Goal: Information Seeking & Learning: Learn about a topic

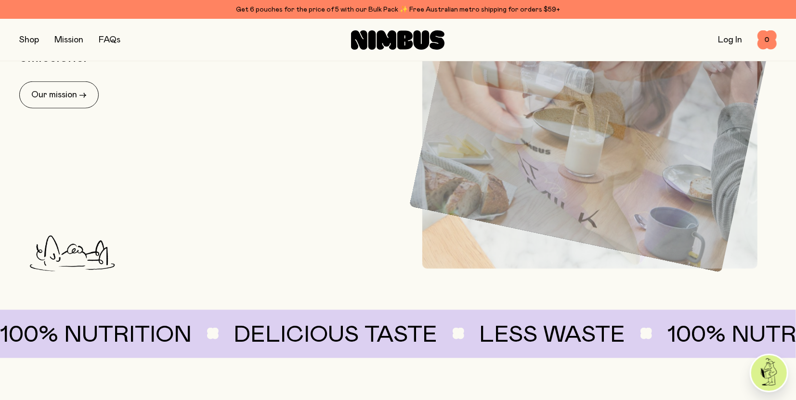
click at [302, 200] on div "Our planet-friendly plant milk has been reimagined from the soil up and crafted…" at bounding box center [206, 122] width 374 height 251
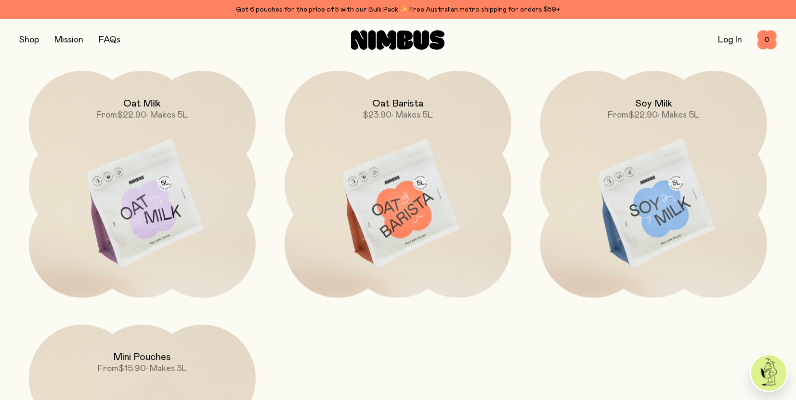
click at [266, 214] on div "Oat Milk From $22.90 • Makes 5L Oat Barista $23.90 • Makes 5L Soy Milk From $22…" at bounding box center [397, 311] width 757 height 481
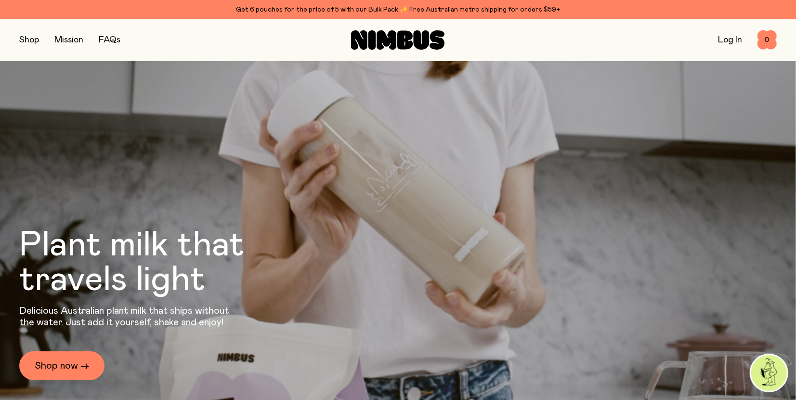
click at [65, 42] on link "Mission" at bounding box center [68, 40] width 29 height 9
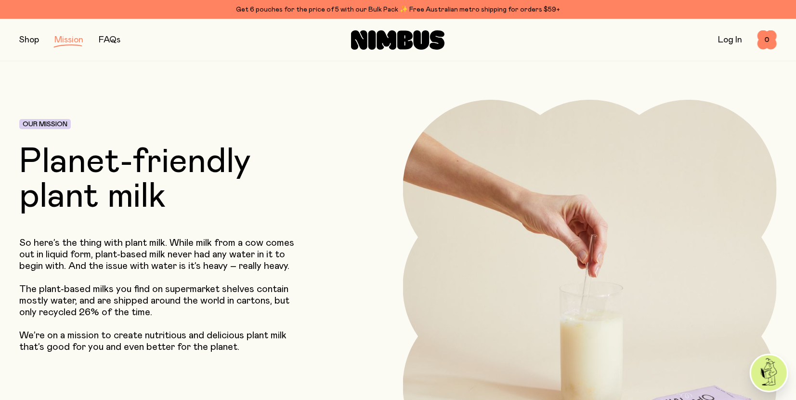
click at [265, 304] on p "The plant-based milks you find on supermarket shelves contain mostly water, and…" at bounding box center [162, 300] width 287 height 35
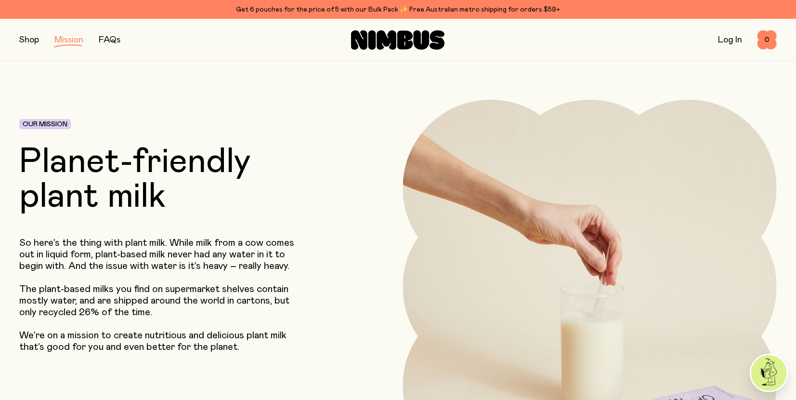
click at [107, 38] on link "FAQs" at bounding box center [110, 40] width 22 height 9
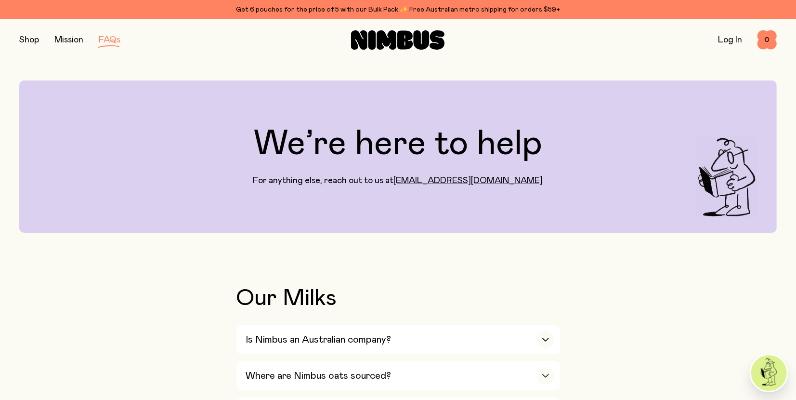
click at [72, 39] on link "Mission" at bounding box center [68, 40] width 29 height 9
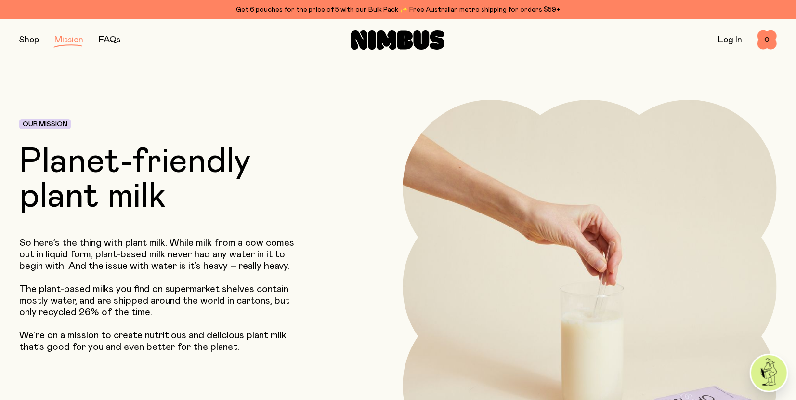
click at [321, 218] on div "Our Mission Planet-friendly plant milk So here’s the thing with plant milk. Whi…" at bounding box center [174, 287] width 310 height 374
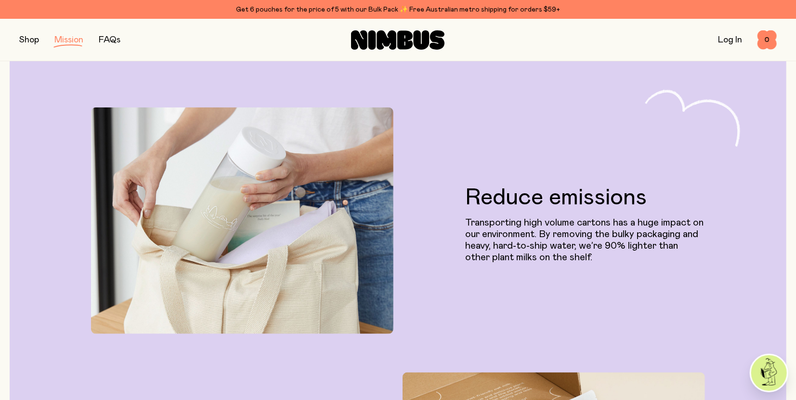
scroll to position [542, 0]
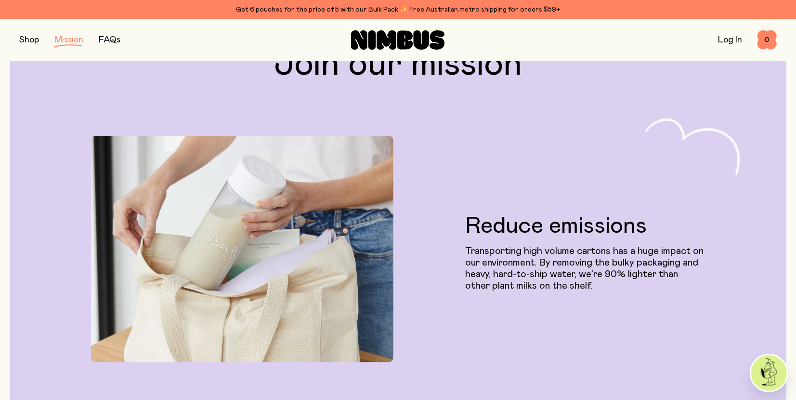
click at [40, 38] on div "Shop Mission FAQs" at bounding box center [145, 39] width 252 height 13
click at [29, 38] on button "button" at bounding box center [29, 39] width 20 height 13
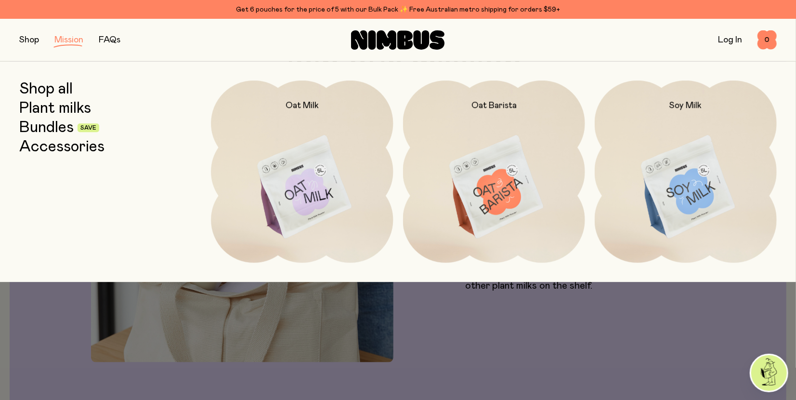
click at [396, 42] on icon at bounding box center [387, 39] width 20 height 19
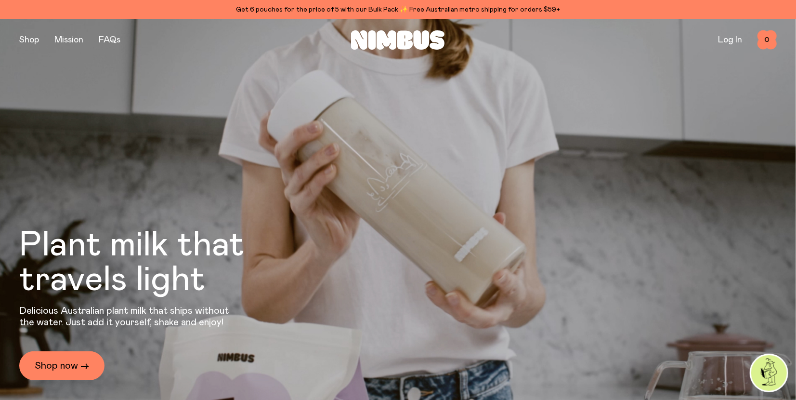
click at [17, 143] on video at bounding box center [398, 219] width 796 height 400
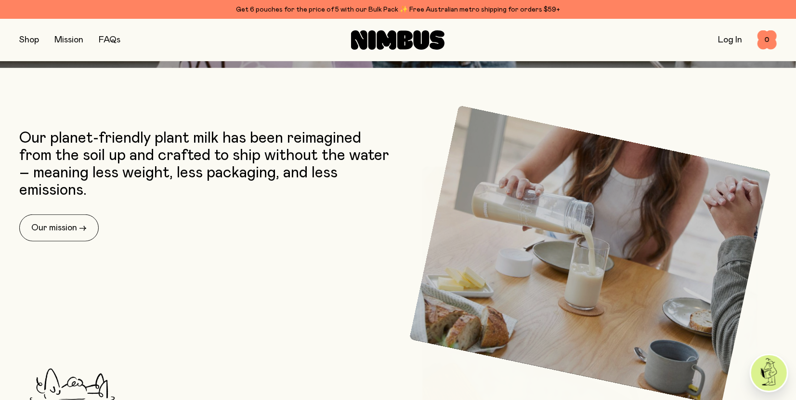
scroll to position [188, 0]
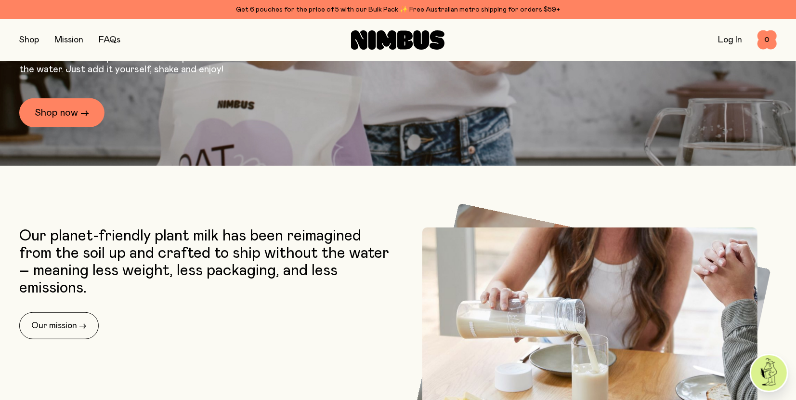
scroll to position [254, 0]
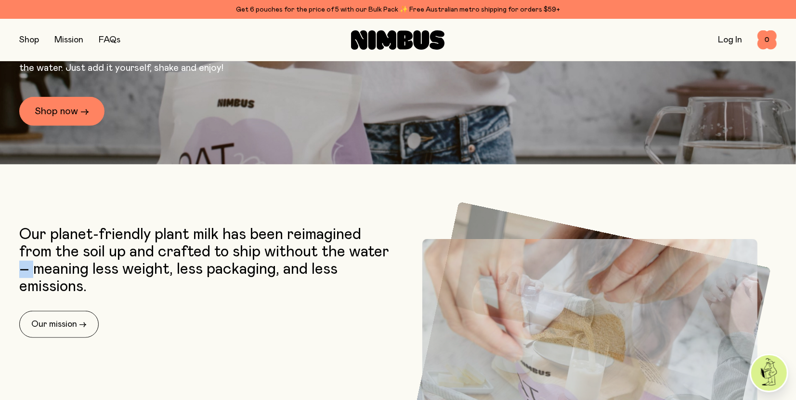
drag, startPoint x: 20, startPoint y: 268, endPoint x: 37, endPoint y: 268, distance: 16.9
click at [37, 268] on p "Our planet-friendly plant milk has been reimagined from the soil up and crafted…" at bounding box center [206, 260] width 374 height 69
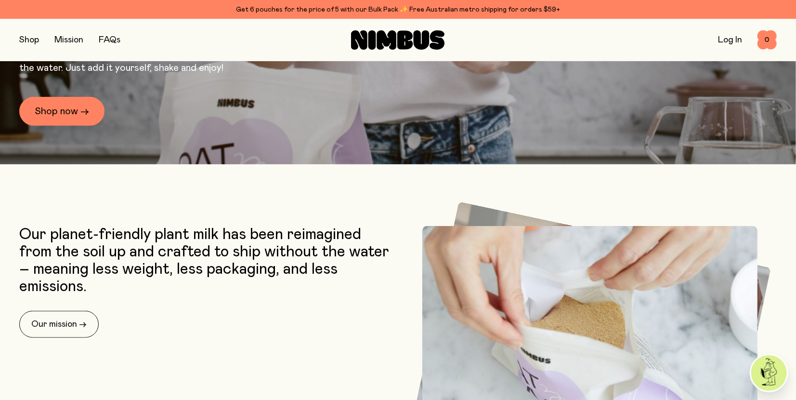
click at [32, 268] on p "Our planet-friendly plant milk has been reimagined from the soil up and crafted…" at bounding box center [206, 260] width 374 height 69
click at [26, 268] on p "Our planet-friendly plant milk has been reimagined from the soil up and crafted…" at bounding box center [206, 260] width 374 height 69
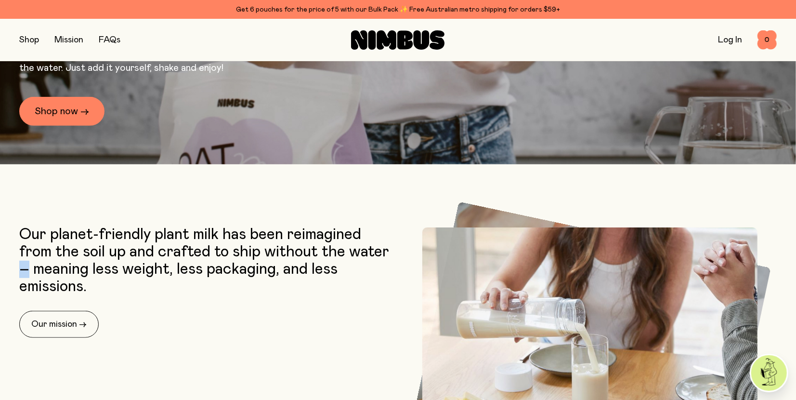
click at [25, 269] on p "Our planet-friendly plant milk has been reimagined from the soil up and crafted…" at bounding box center [206, 260] width 374 height 69
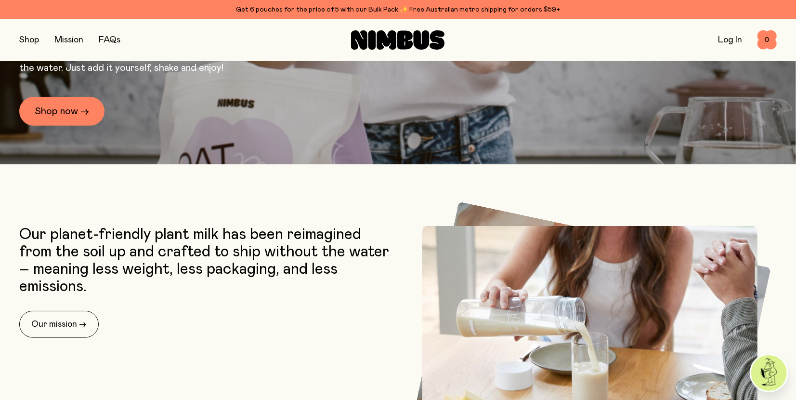
click at [9, 267] on section "Our planet-friendly plant milk has been reimagined from the soil up and crafted…" at bounding box center [398, 402] width 796 height 369
click at [4, 261] on section "Our planet-friendly plant milk has been reimagined from the soil up and crafted…" at bounding box center [398, 402] width 796 height 369
click at [4, 244] on section "Our planet-friendly plant milk has been reimagined from the soil up and crafted…" at bounding box center [398, 402] width 796 height 369
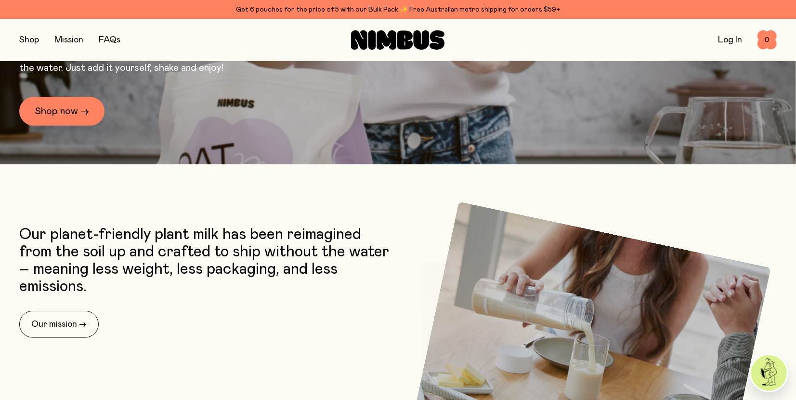
click at [10, 248] on section "Our planet-friendly plant milk has been reimagined from the soil up and crafted…" at bounding box center [398, 402] width 796 height 369
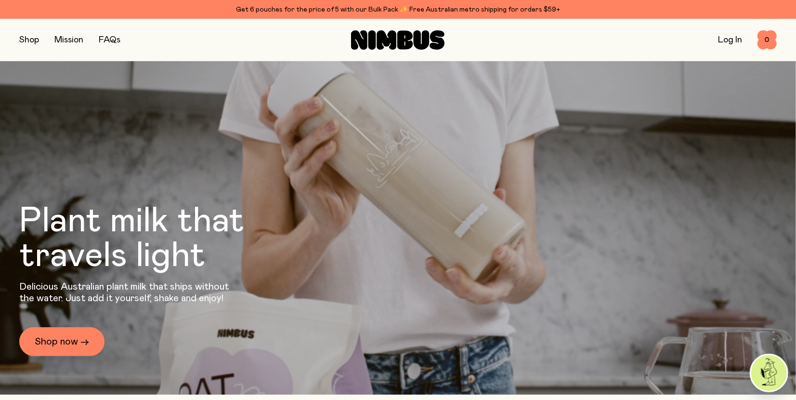
scroll to position [0, 0]
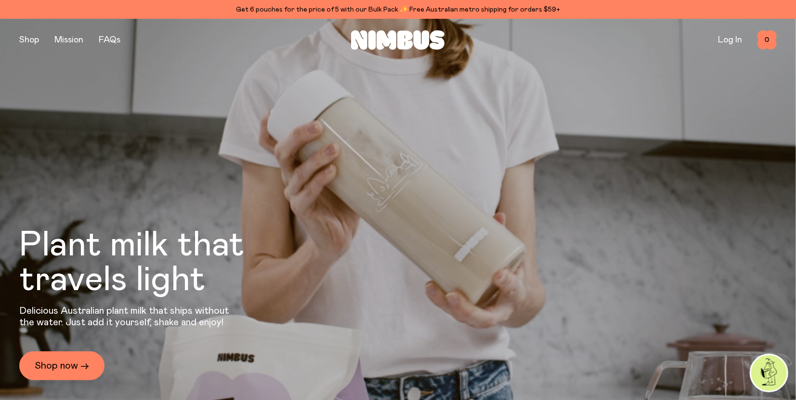
click at [770, 379] on img at bounding box center [769, 373] width 36 height 36
click at [77, 121] on div "Plant milk that travels light Delicious Australian plant milk that ships withou…" at bounding box center [397, 219] width 757 height 400
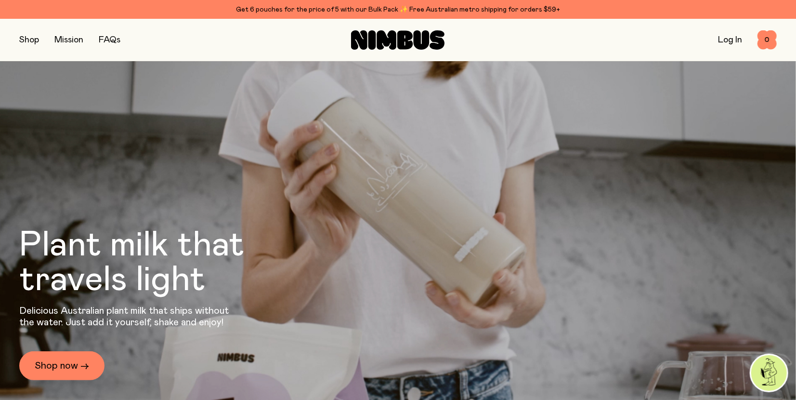
click at [69, 38] on link "Mission" at bounding box center [68, 40] width 29 height 9
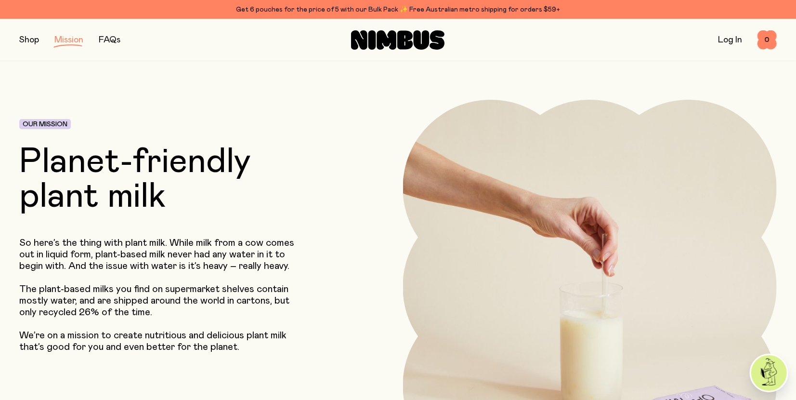
click at [9, 159] on header "Our Mission Planet-friendly plant milk So here’s the thing with plant milk. Whi…" at bounding box center [398, 267] width 796 height 413
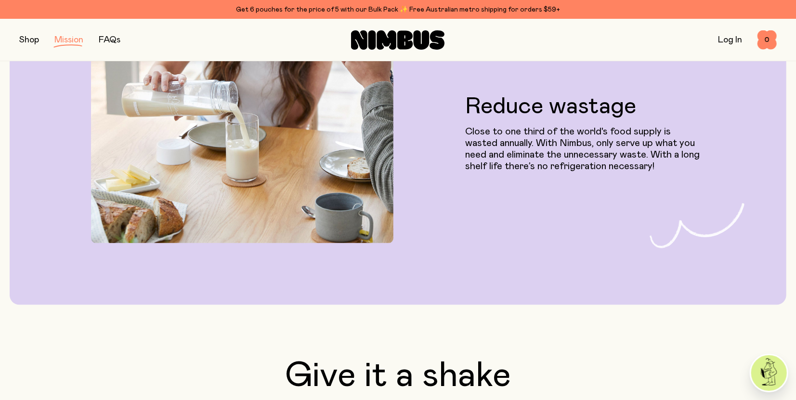
scroll to position [1195, 0]
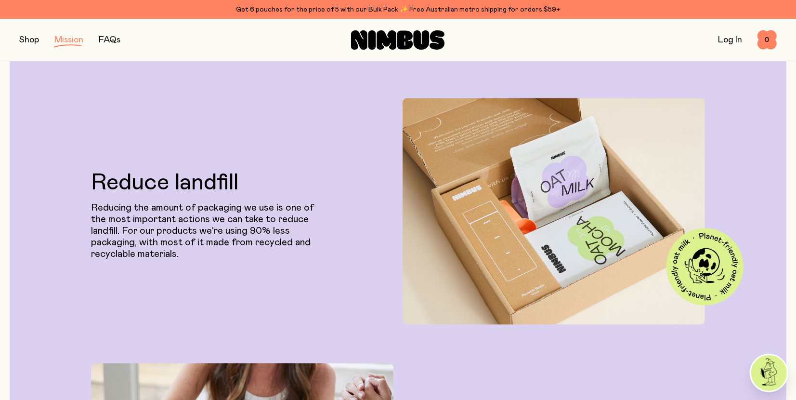
scroll to position [834, 0]
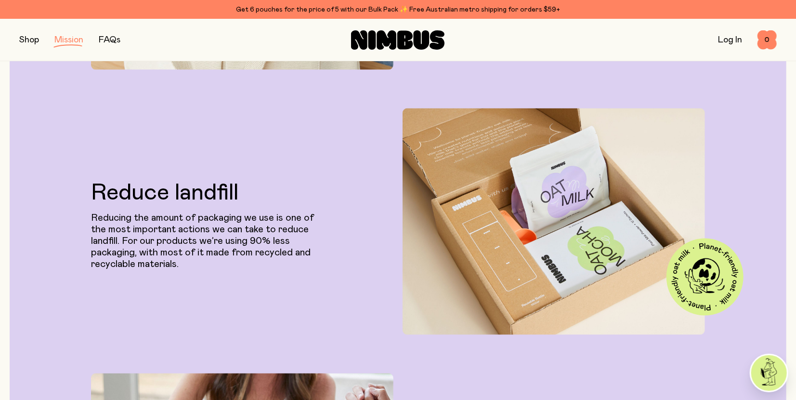
click at [3, 159] on div "Join our mission Reduce emissions Transporting high volume cartons has a huge i…" at bounding box center [398, 177] width 796 height 968
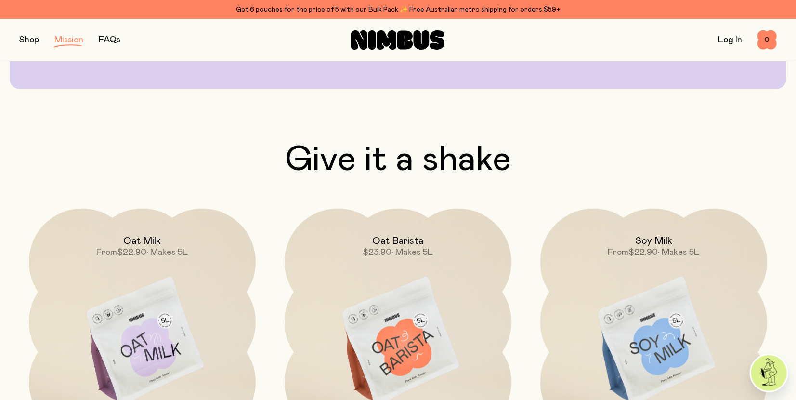
scroll to position [1517, 0]
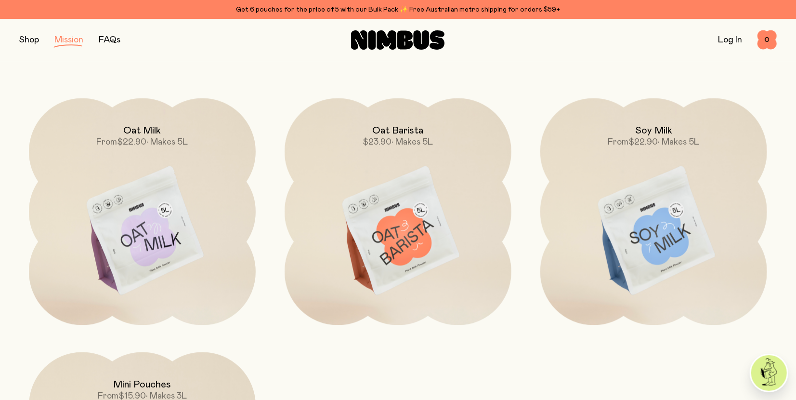
click at [8, 163] on section "Give it a shake Oat Milk From $22.90 • Makes 5L Oat Barista $23.90 • Makes 5L S…" at bounding box center [398, 305] width 796 height 546
click at [10, 195] on section "Give it a shake Oat Milk From $22.90 • Makes 5L Oat Barista $23.90 • Makes 5L S…" at bounding box center [398, 305] width 796 height 546
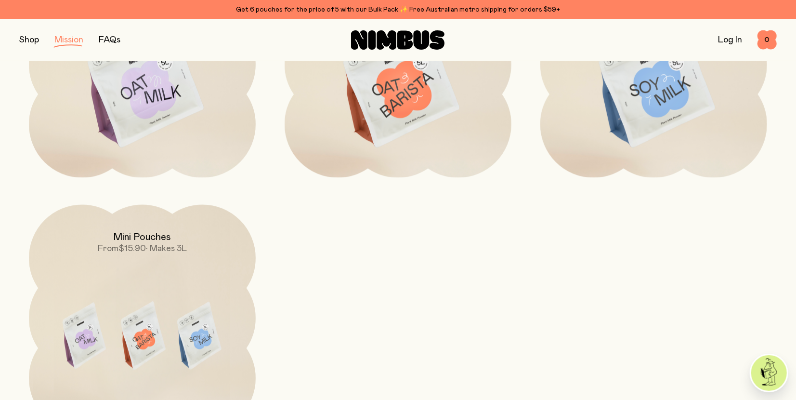
scroll to position [1737, 0]
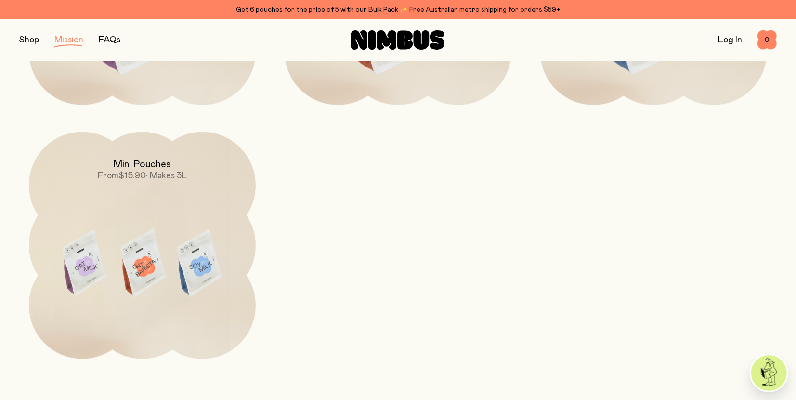
click at [11, 225] on section "Give it a shake Oat Milk From $22.90 • Makes 5L Oat Barista $23.90 • Makes 5L S…" at bounding box center [398, 85] width 796 height 546
click at [12, 242] on section "Give it a shake Oat Milk From $22.90 • Makes 5L Oat Barista $23.90 • Makes 5L S…" at bounding box center [398, 85] width 796 height 546
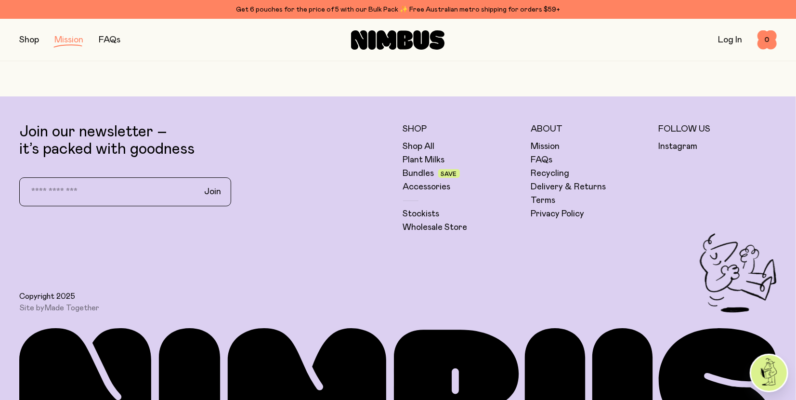
scroll to position [2155, 0]
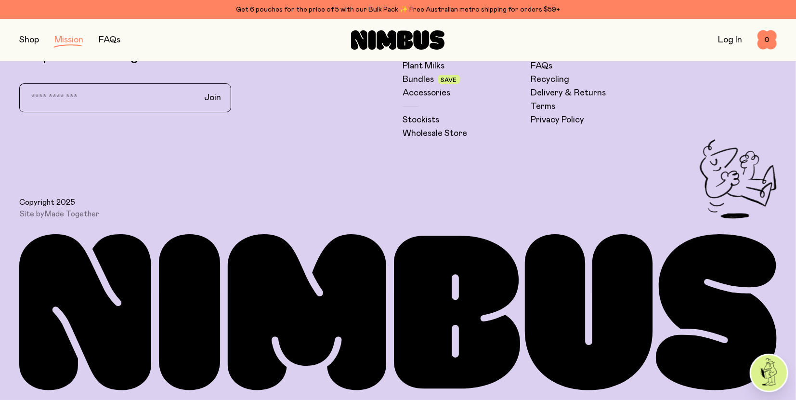
click at [52, 283] on icon at bounding box center [85, 312] width 132 height 156
drag, startPoint x: 52, startPoint y: 283, endPoint x: 170, endPoint y: 244, distance: 124.7
click at [170, 244] on icon at bounding box center [397, 312] width 757 height 156
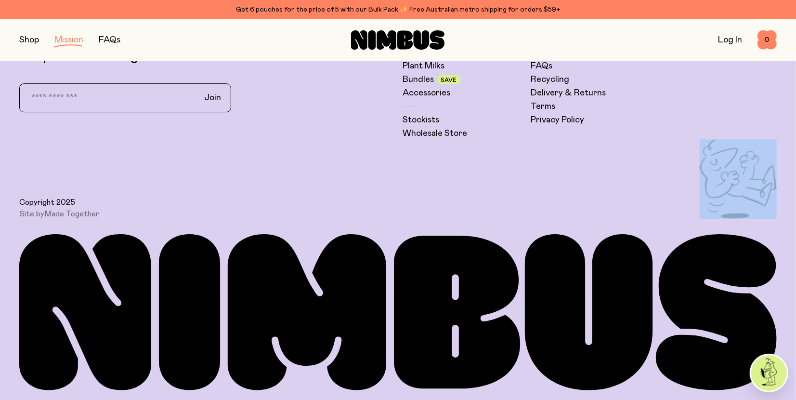
drag, startPoint x: 248, startPoint y: 285, endPoint x: 248, endPoint y: 234, distance: 50.1
click at [248, 234] on icon at bounding box center [397, 312] width 757 height 156
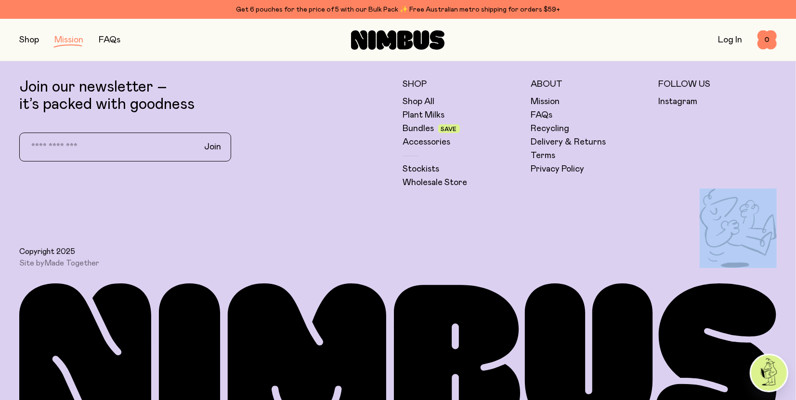
scroll to position [2100, 0]
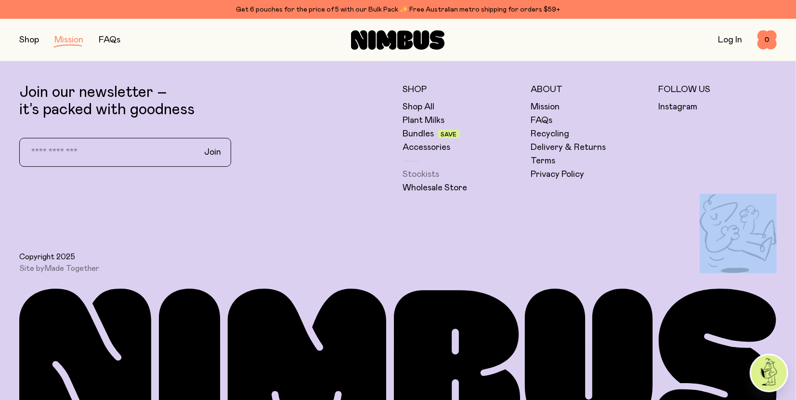
click at [425, 174] on link "Stockists" at bounding box center [421, 175] width 37 height 12
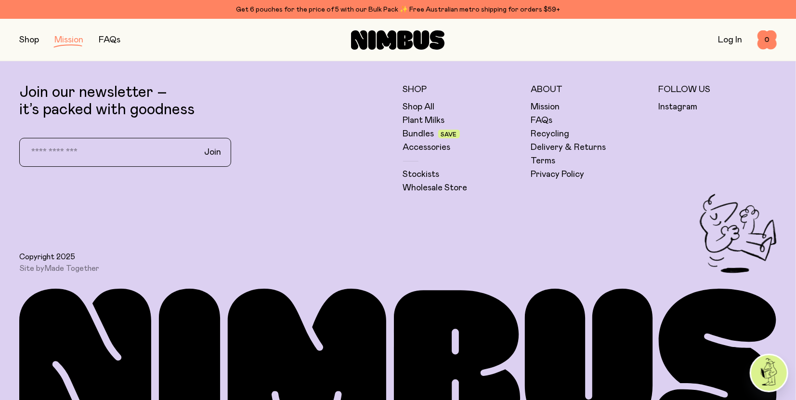
click at [250, 166] on div "Join our newsletter – it’s packed with goodness Join" at bounding box center [206, 139] width 374 height 110
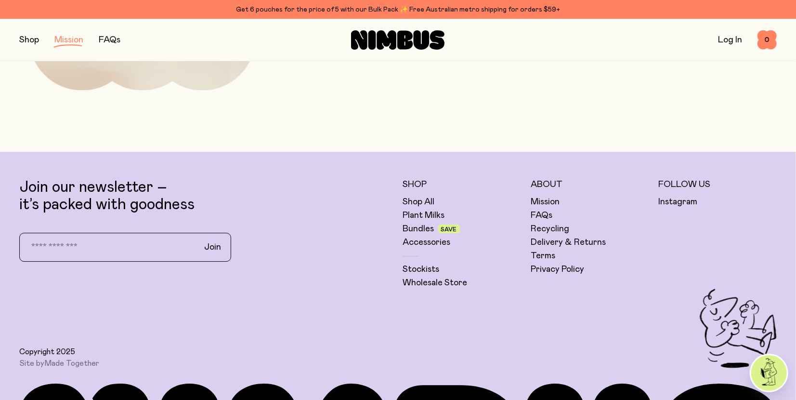
scroll to position [2003, 0]
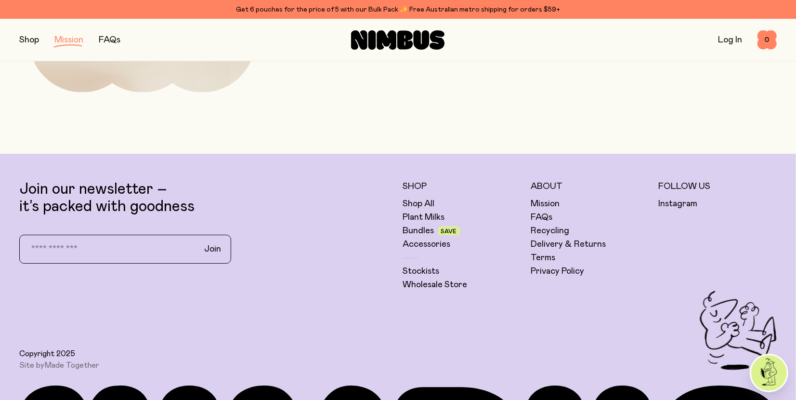
click at [338, 220] on div "Join our newsletter – it’s packed with goodness Join" at bounding box center [206, 236] width 374 height 110
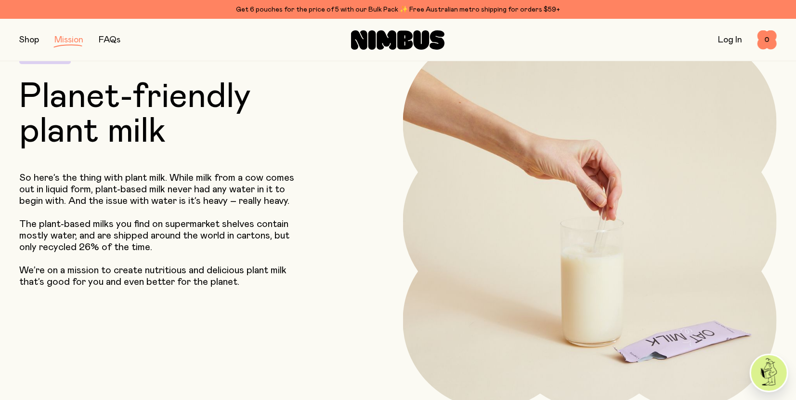
scroll to position [0, 0]
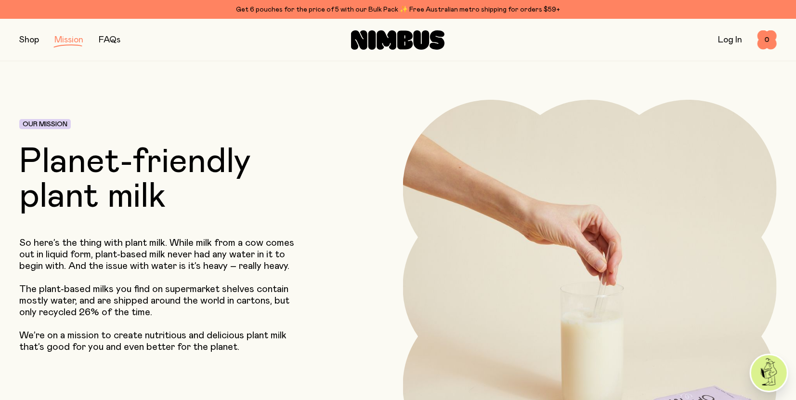
click at [108, 36] on link "FAQs" at bounding box center [110, 40] width 22 height 9
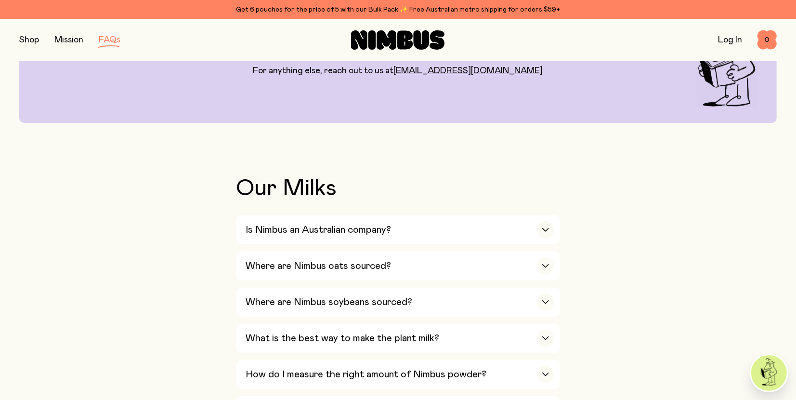
scroll to position [121, 0]
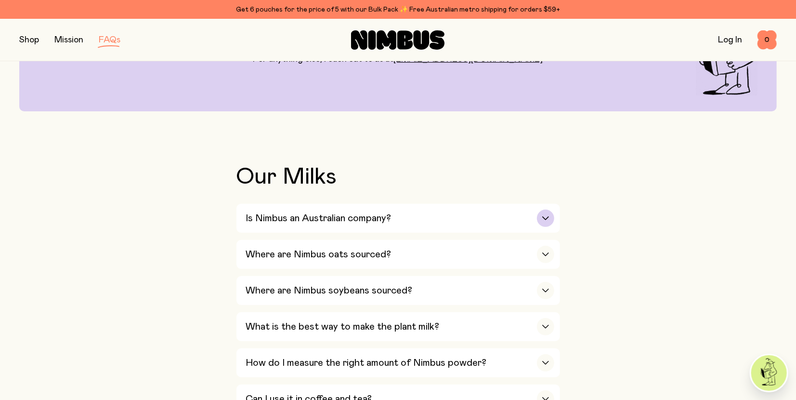
click at [435, 218] on div "Is Nimbus an Australian company?" at bounding box center [400, 218] width 308 height 29
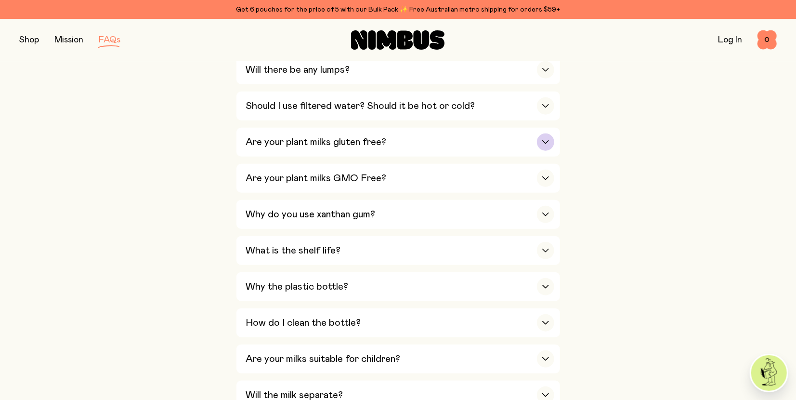
scroll to position [0, 0]
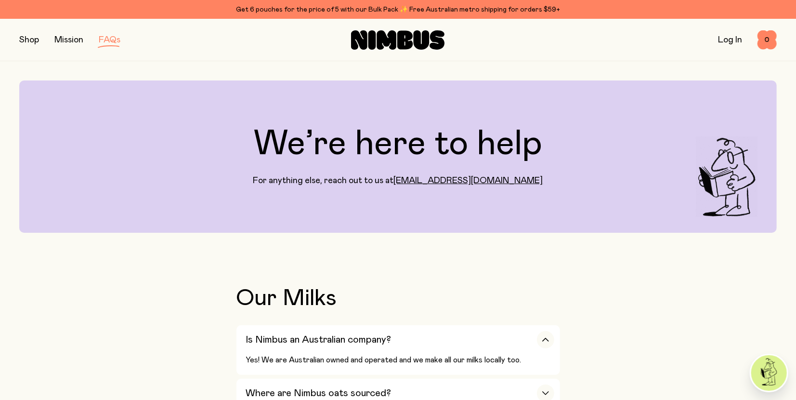
click at [68, 32] on div "Shop Mission FAQs Log In 0 0" at bounding box center [397, 40] width 757 height 42
click at [66, 43] on link "Mission" at bounding box center [68, 40] width 29 height 9
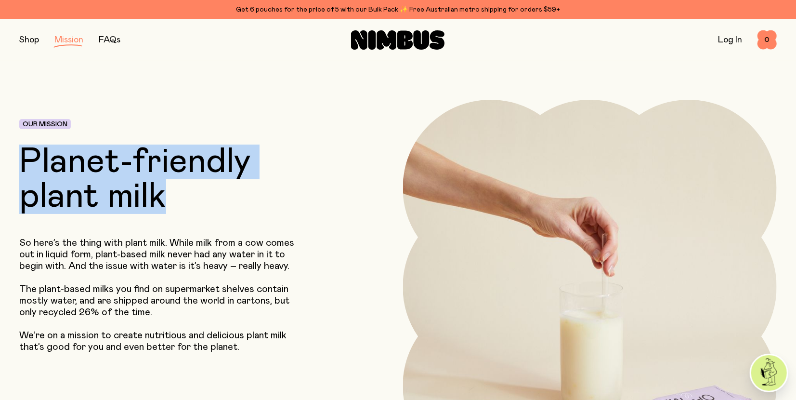
drag, startPoint x: 188, startPoint y: 195, endPoint x: 3, endPoint y: 130, distance: 195.2
click at [3, 130] on header "Our Mission Planet-friendly plant milk So here’s the thing with plant milk. Whi…" at bounding box center [398, 267] width 796 height 413
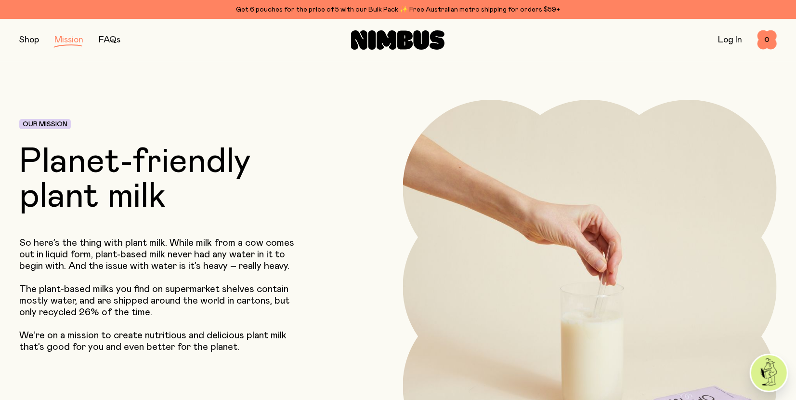
click at [79, 154] on h1 "Planet-friendly plant milk" at bounding box center [174, 178] width 310 height 69
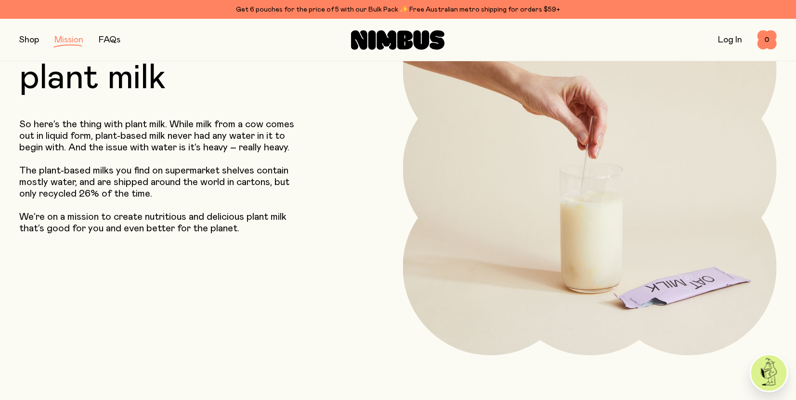
scroll to position [115, 0]
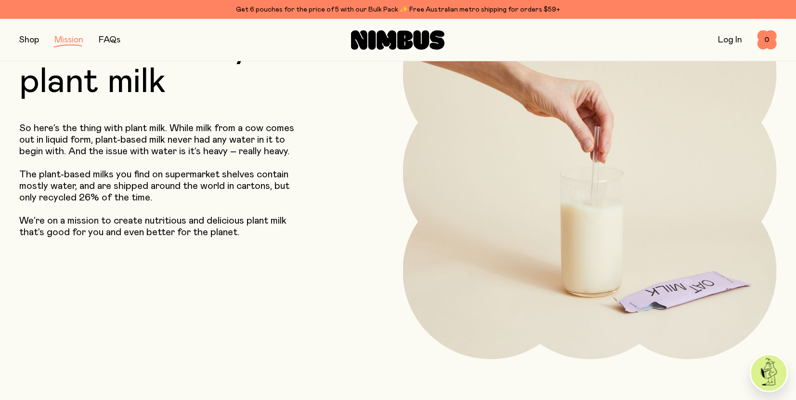
click at [258, 286] on div "Our Mission Planet-friendly plant milk So here’s the thing with plant milk. Whi…" at bounding box center [174, 172] width 310 height 374
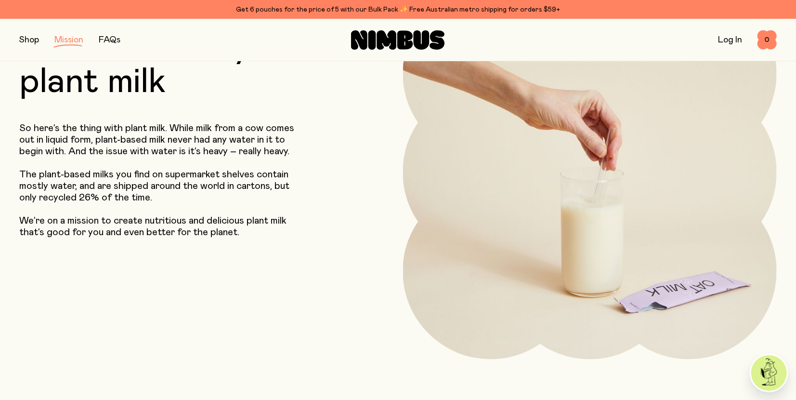
click at [319, 254] on div "Our Mission Planet-friendly plant milk So here’s the thing with plant milk. Whi…" at bounding box center [174, 172] width 310 height 374
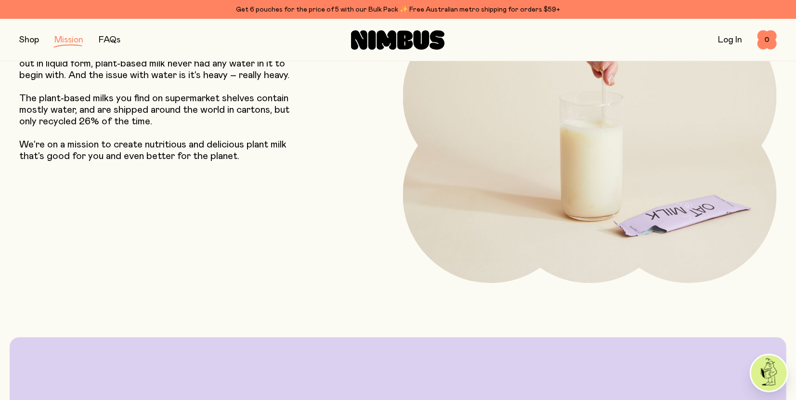
scroll to position [0, 0]
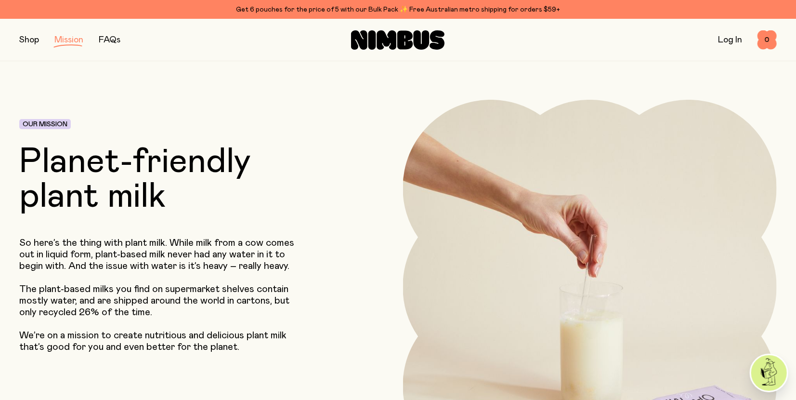
click at [303, 286] on p "The plant-based milks you find on supermarket shelves contain mostly water, and…" at bounding box center [162, 300] width 287 height 35
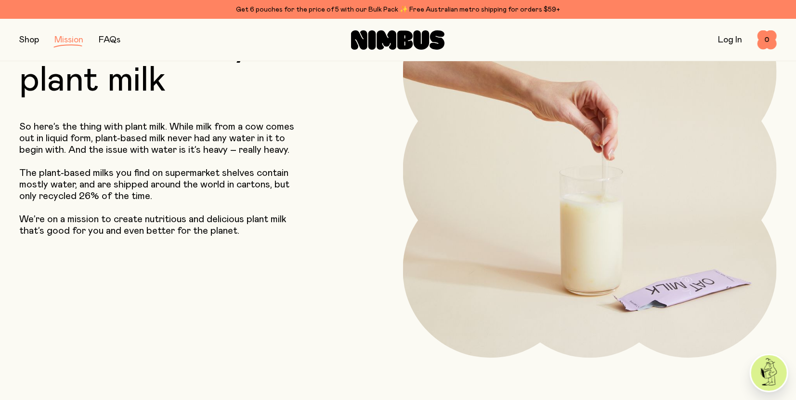
scroll to position [145, 0]
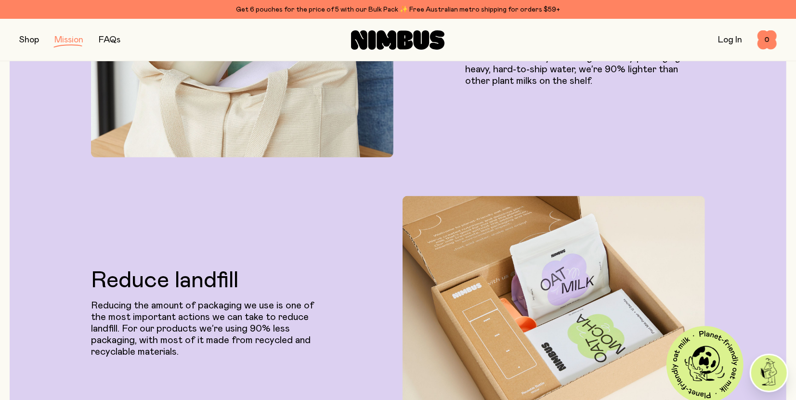
scroll to position [939, 0]
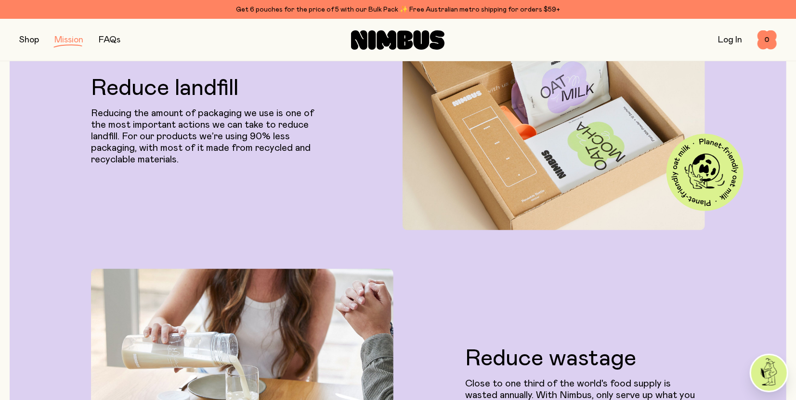
click at [397, 245] on div "Reduce emissions Transporting high volume cartons has a huge impact on our envi…" at bounding box center [398, 117] width 738 height 756
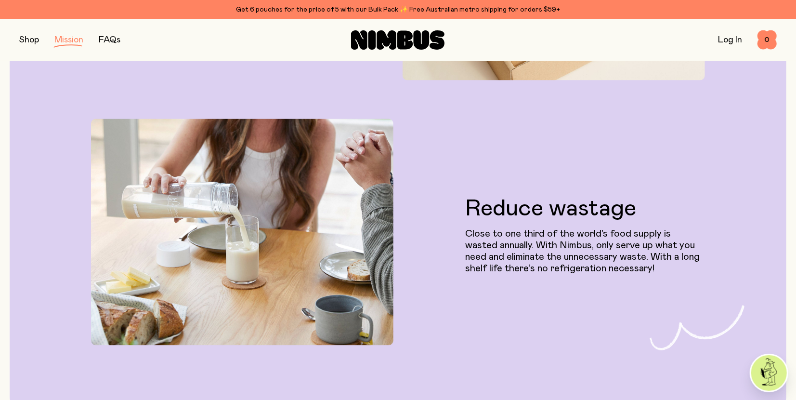
scroll to position [1108, 0]
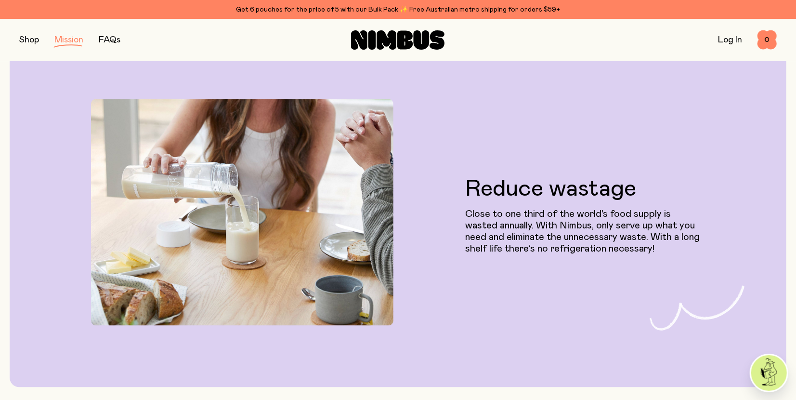
click at [32, 43] on button "button" at bounding box center [29, 39] width 20 height 13
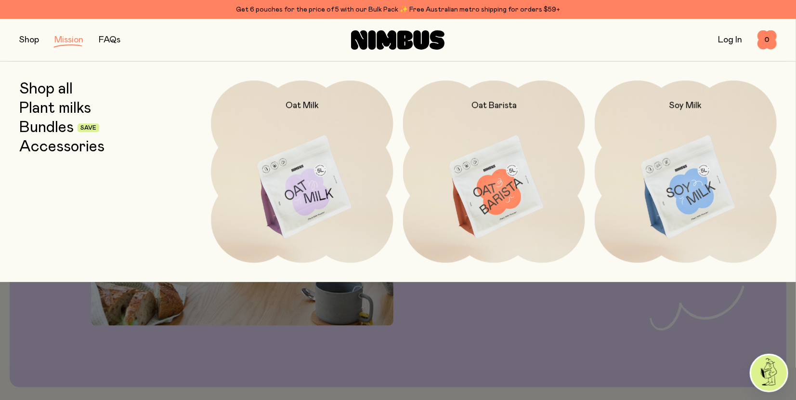
click at [247, 324] on div at bounding box center [398, 303] width 796 height 42
